Goal: Transaction & Acquisition: Purchase product/service

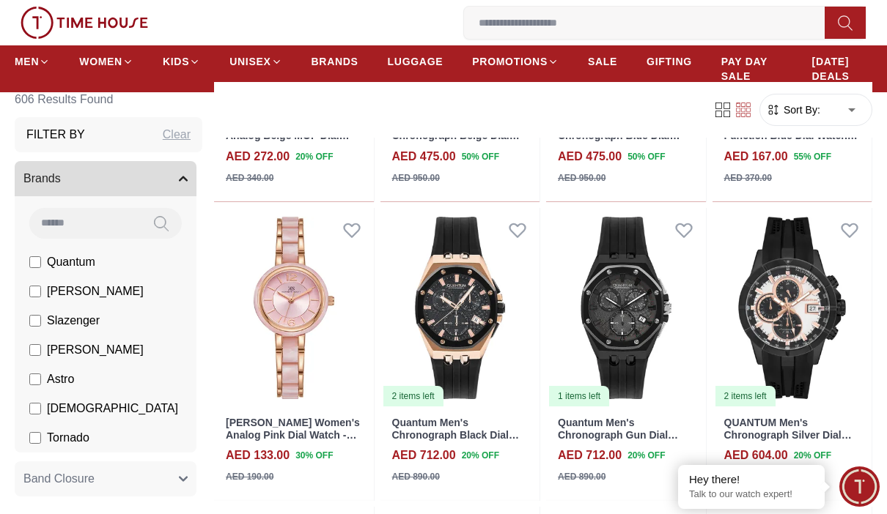
scroll to position [1208, 0]
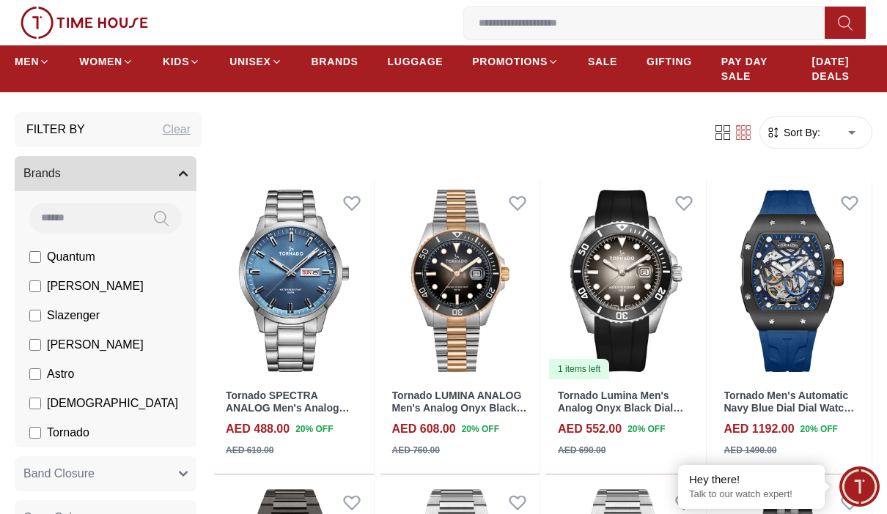
scroll to position [26, 0]
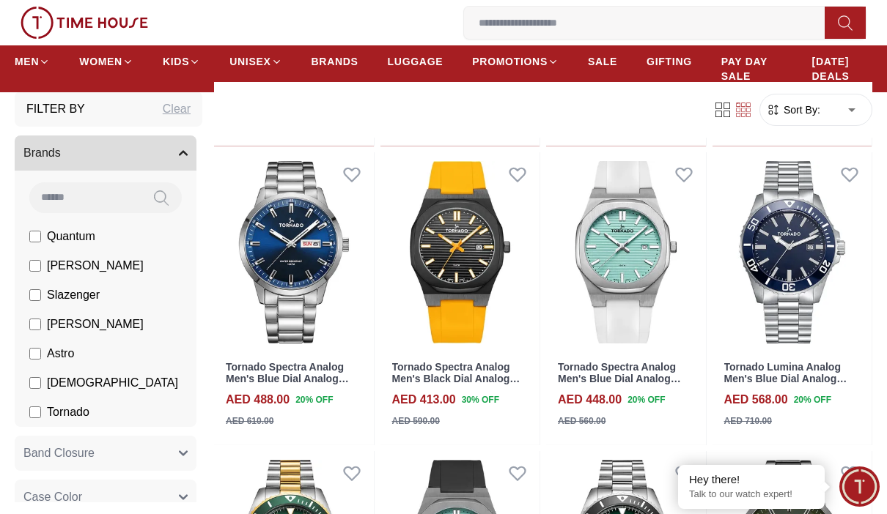
scroll to position [2752, 0]
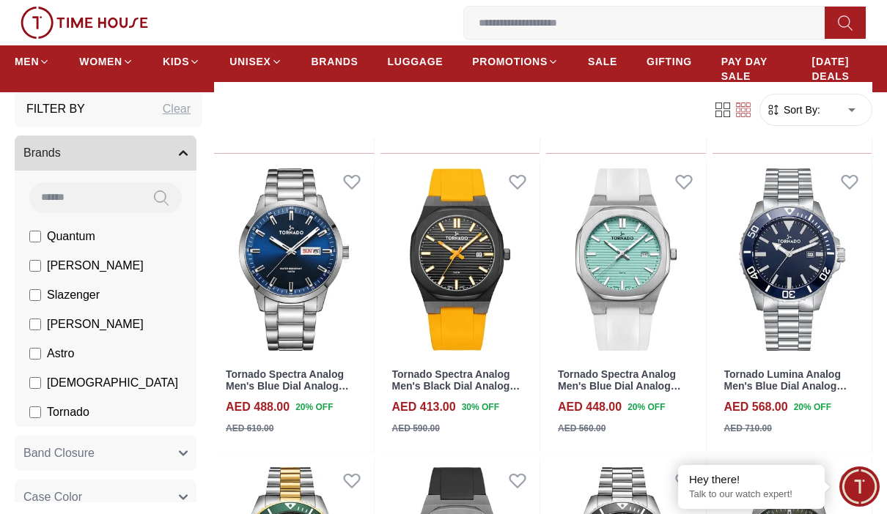
scroll to position [1169, 0]
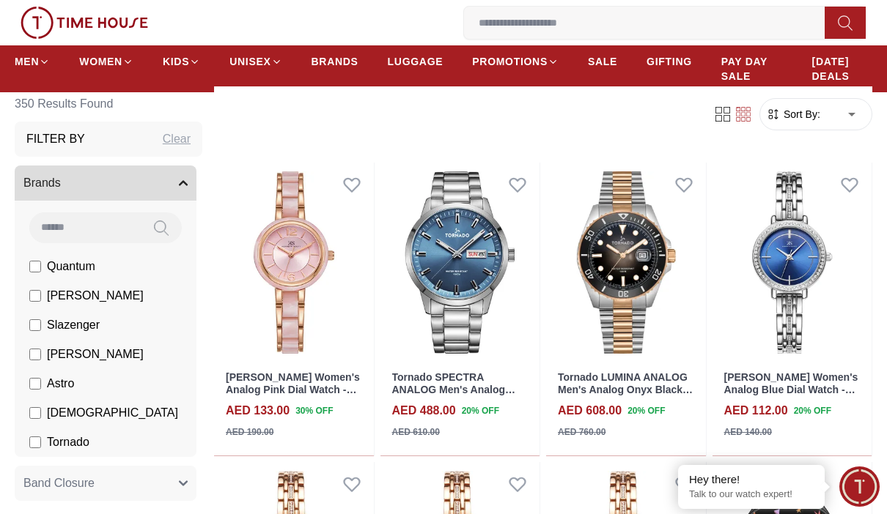
click at [355, 50] on link "BRANDS" at bounding box center [334, 61] width 47 height 26
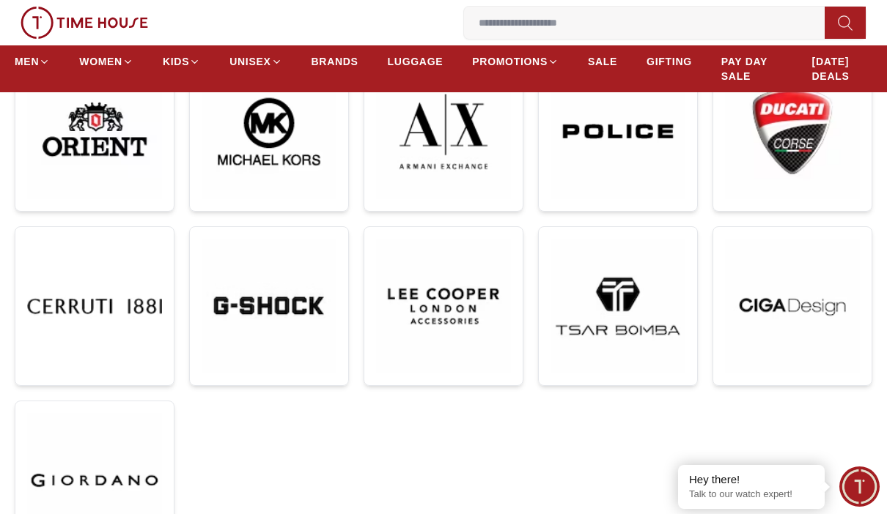
scroll to position [629, 0]
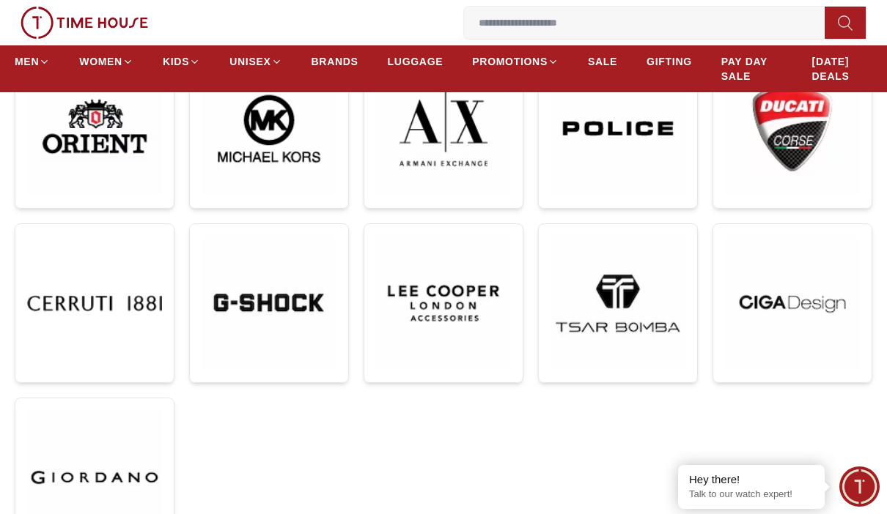
click at [612, 315] on img at bounding box center [617, 303] width 135 height 135
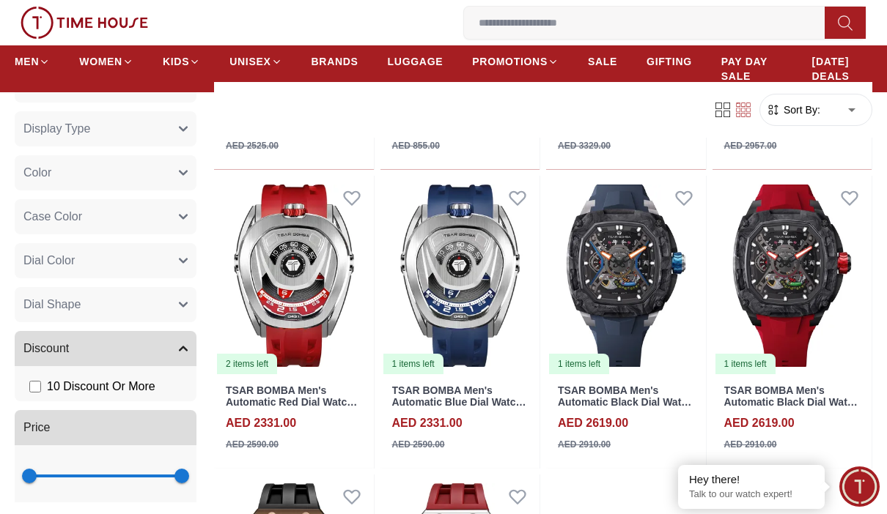
scroll to position [783, 0]
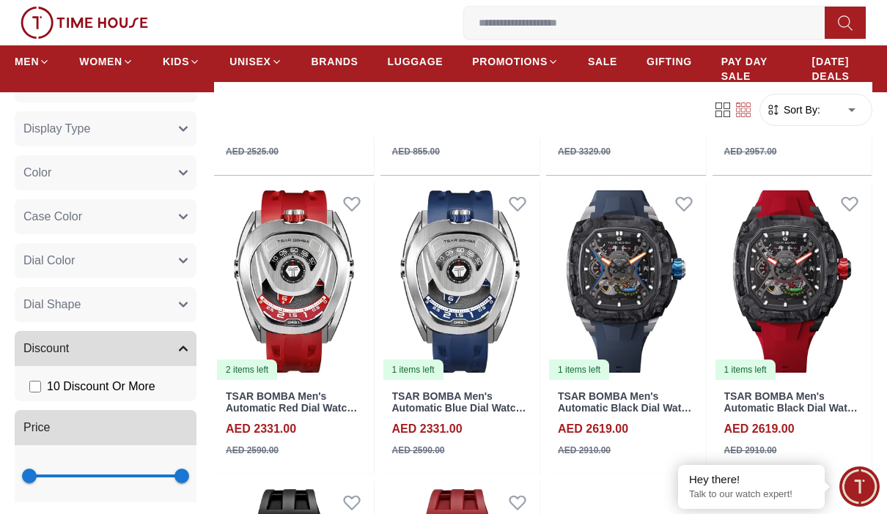
click at [675, 290] on img at bounding box center [626, 282] width 160 height 200
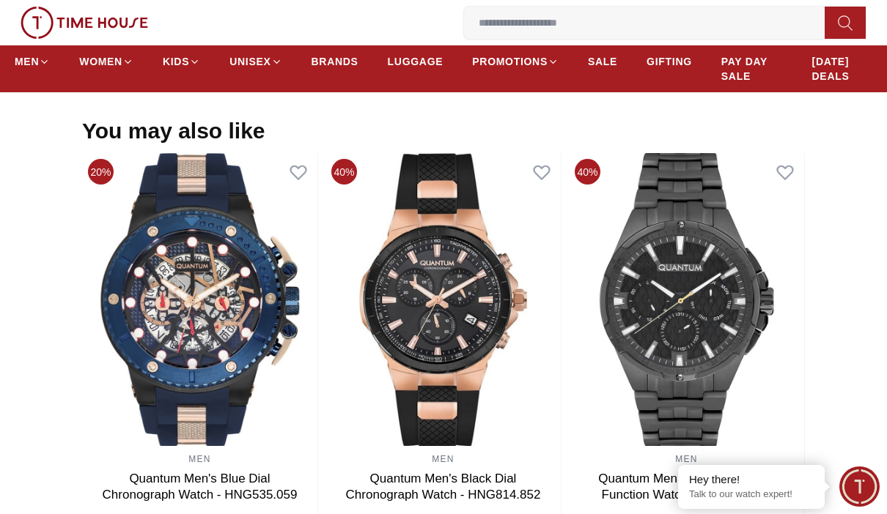
scroll to position [1661, 0]
